Goal: Information Seeking & Learning: Learn about a topic

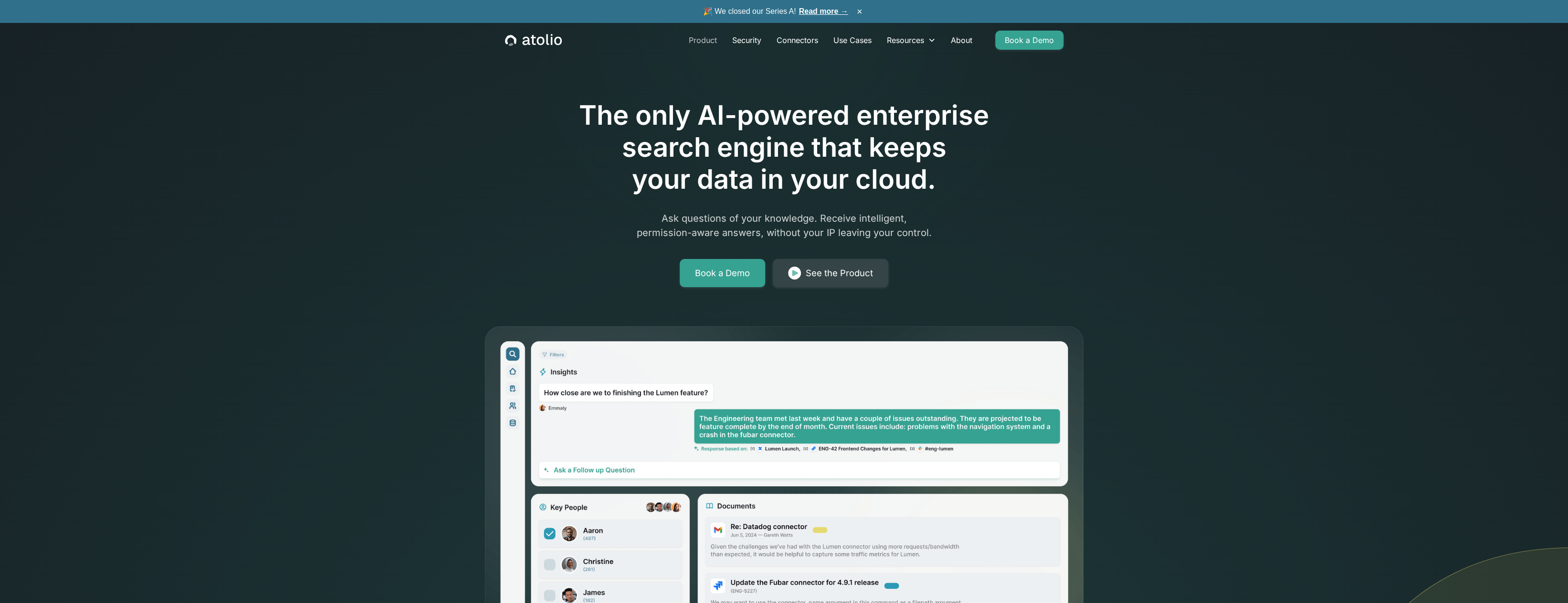
click at [702, 41] on link "Product" at bounding box center [703, 40] width 44 height 19
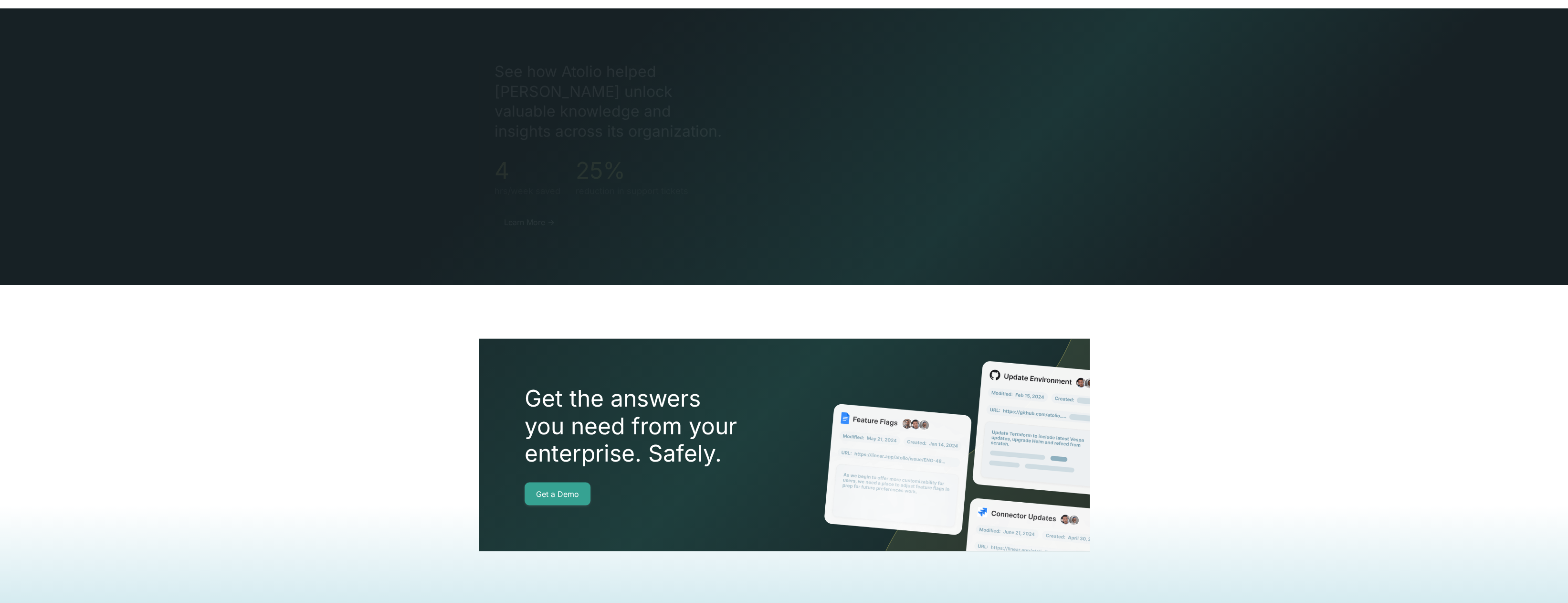
scroll to position [1979, 0]
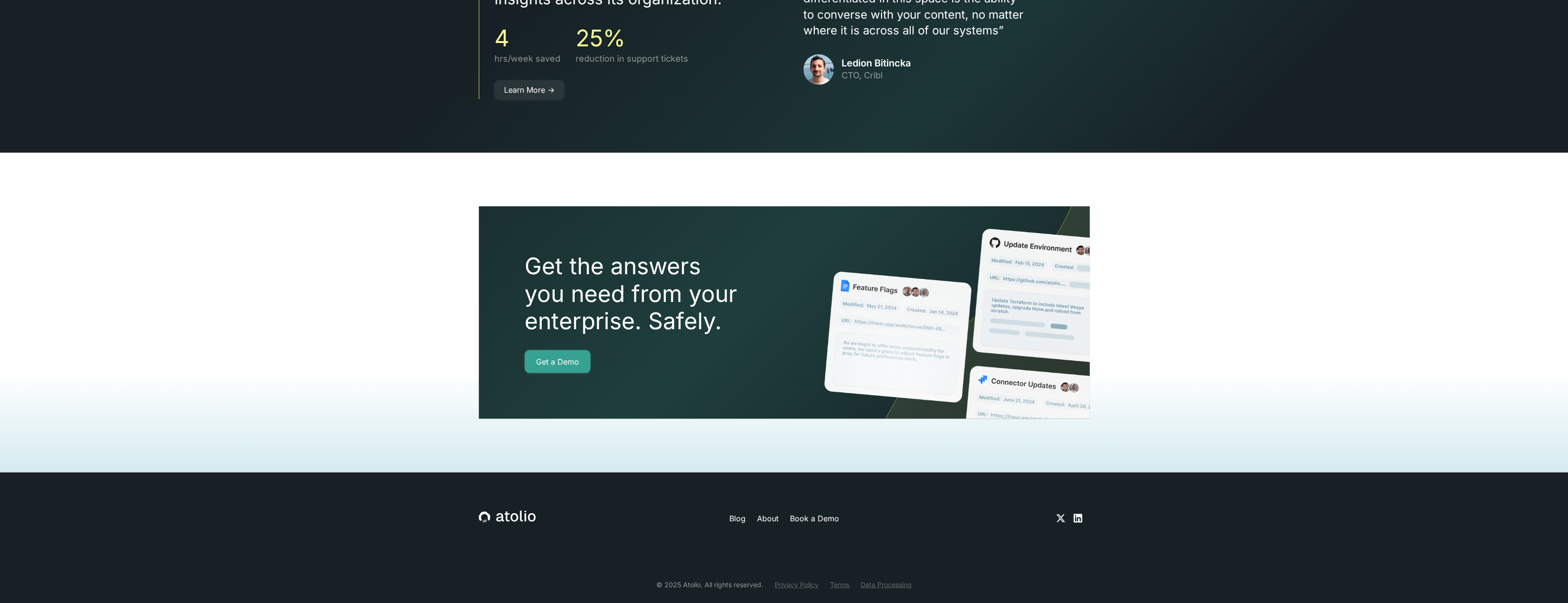
click at [729, 512] on div "Blog About Book a Demo" at bounding box center [783, 518] width 324 height 12
click at [737, 512] on link "Blog" at bounding box center [737, 518] width 16 height 12
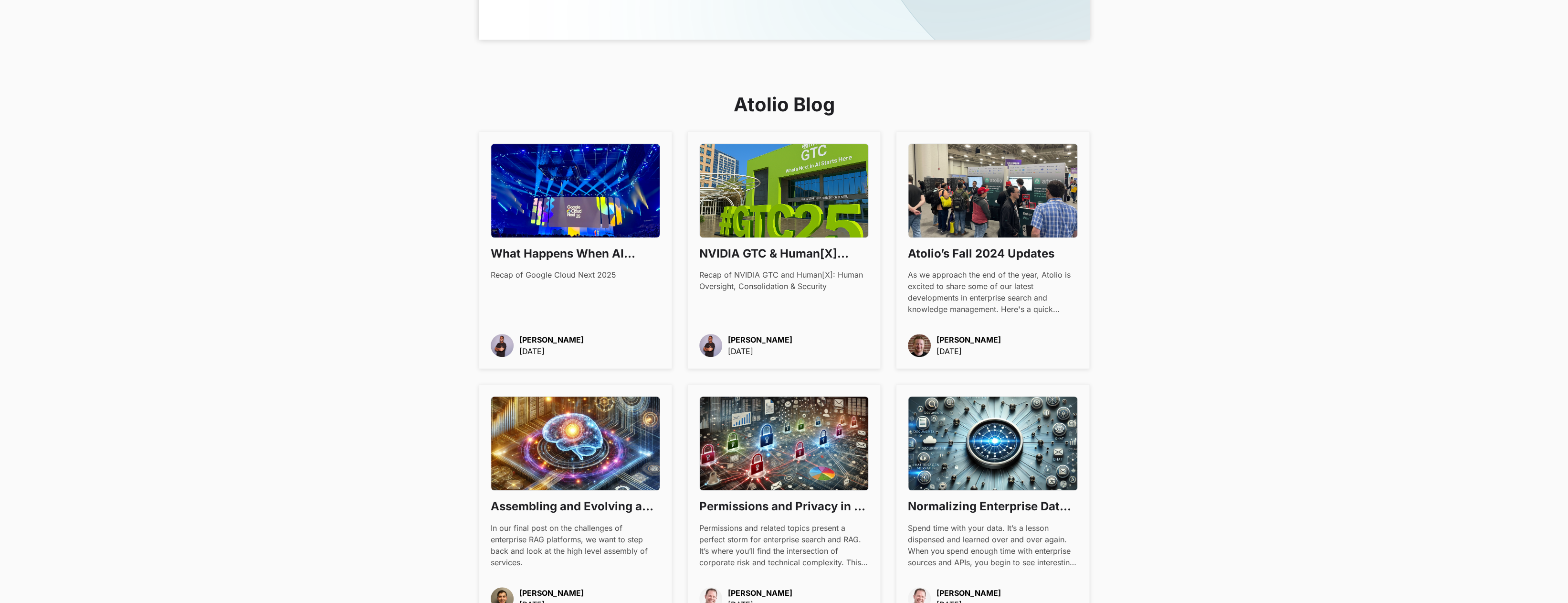
scroll to position [525, 0]
click at [321, 287] on div "Atolio Blog What Happens When AI Becomes Boring Recap of Google Cloud Next 2025…" at bounding box center [784, 478] width 1568 height 878
